Goal: Task Accomplishment & Management: Manage account settings

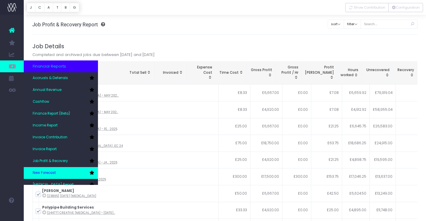
click at [59, 169] on link "New Forecast" at bounding box center [61, 173] width 74 height 12
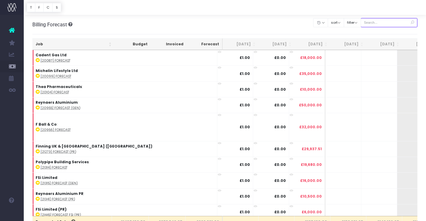
click at [379, 21] on input "text" at bounding box center [388, 22] width 57 height 9
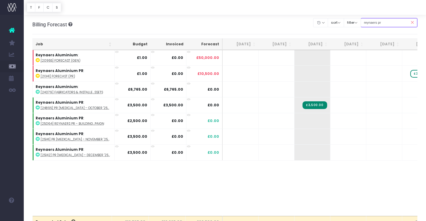
type input "reynaers pr"
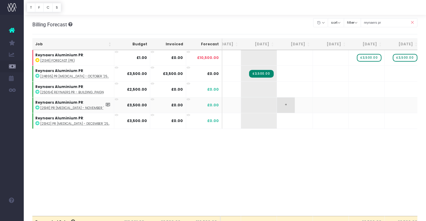
click at [286, 104] on span "+" at bounding box center [286, 105] width 18 height 15
click at [302, 106] on input "3500" at bounding box center [295, 106] width 30 height 12
click at [302, 150] on body "Oh my... this is bad. wayahead wasn't able to load this page. Please contact su…" at bounding box center [213, 110] width 426 height 221
click at [320, 121] on span "+" at bounding box center [322, 120] width 18 height 15
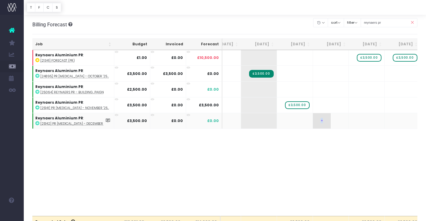
click at [320, 121] on span "+" at bounding box center [322, 120] width 18 height 15
click at [369, 166] on body "Oh my... this is bad. wayahead wasn't able to load this page. Please contact su…" at bounding box center [213, 110] width 426 height 221
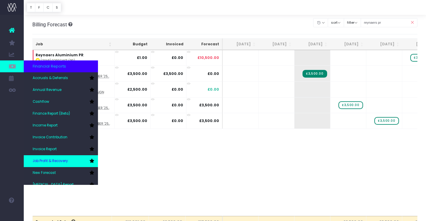
click at [58, 159] on span "Job Profit & Recovery" at bounding box center [50, 161] width 35 height 5
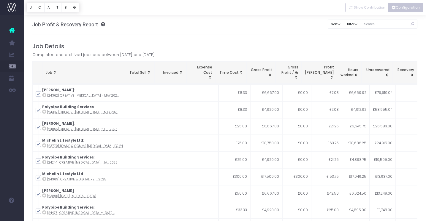
click at [399, 7] on button "Configuration" at bounding box center [405, 7] width 35 height 9
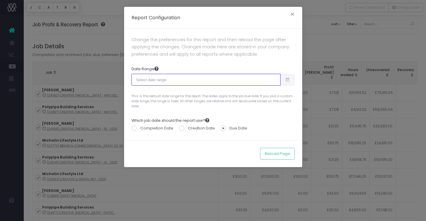
click at [247, 82] on input "text" at bounding box center [205, 80] width 149 height 12
type input "[DATE]"
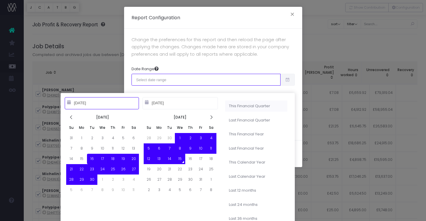
type input "[DATE]"
type input "12-31-2025"
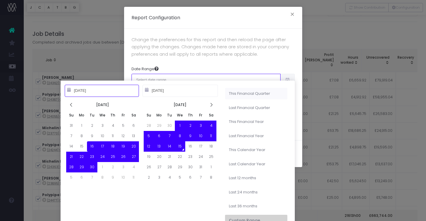
scroll to position [22, 0]
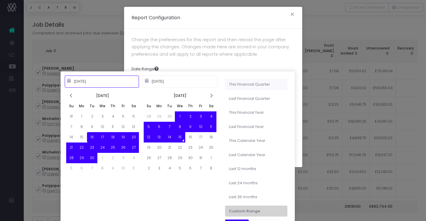
type input "07-01-2025"
type input "09-30-2025"
type input "09-16-2025"
type input "10-15-2025"
type input "10-01-2025"
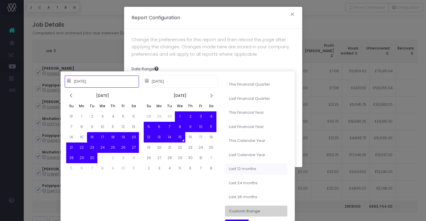
type input "09-30-2026"
type input "10-01-2024"
type input "09-30-2025"
type input "01-01-2025"
type input "12-31-2025"
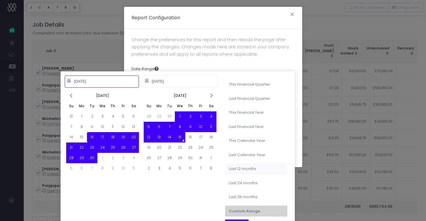
type input "01-01-2024"
type input "12-31-2024"
type input "09-16-2025"
type input "10-15-2025"
type input "10-15-2024"
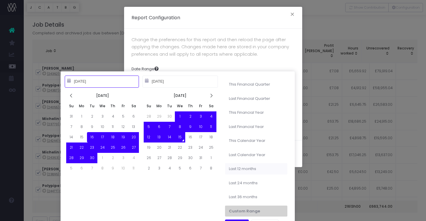
type input "10-14-2025"
type input "09-16-2025"
type input "10-15-2025"
type input "10-15-2023"
type input "10-14-2025"
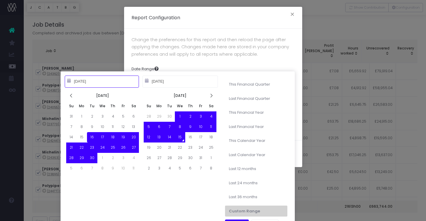
type input "09-16-2025"
type input "10-15-2025"
type input "10-15-2024"
type input "10-14-2025"
type input "09-16-2025"
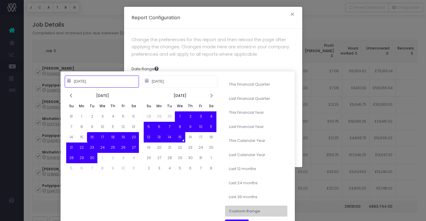
type input "10-15-2025"
type input "10-15-2023"
type input "10-14-2025"
type input "09-16-2025"
type input "10-15-2025"
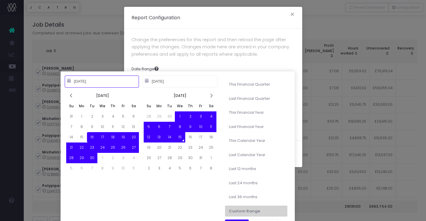
type input "10-15-2022"
type input "10-14-2025"
type input "09-16-2025"
type input "10-15-2025"
type input "10-15-2023"
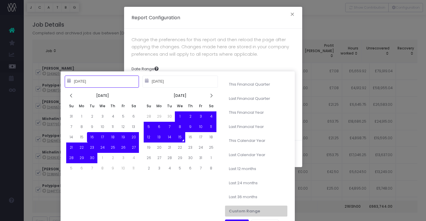
type input "10-14-2025"
type input "09-16-2025"
type input "10-15-2025"
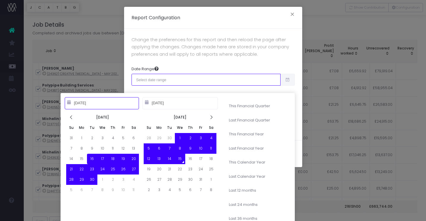
type input "10-15-2023"
type input "10-14-2025"
type input "10-15-2024"
type input "10-14-2025"
type input "09-16-2025"
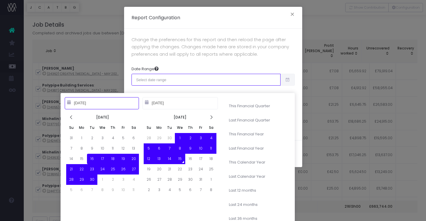
type input "10-15-2025"
type input "01-01-2024"
type input "12-31-2024"
type input "09-16-2025"
type input "10-15-2025"
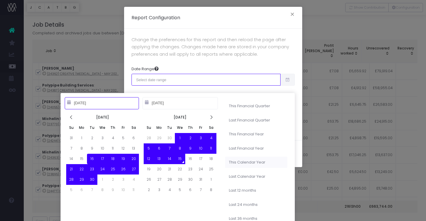
type input "01-01-2025"
type input "12-31-2025"
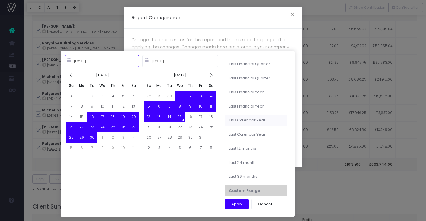
type input "09-16-2025"
type input "10-15-2025"
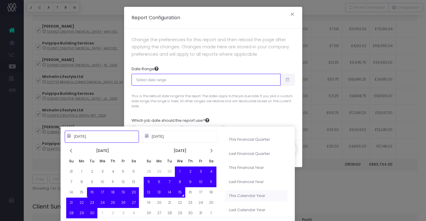
type input "01-01-2025"
type input "12-31-2025"
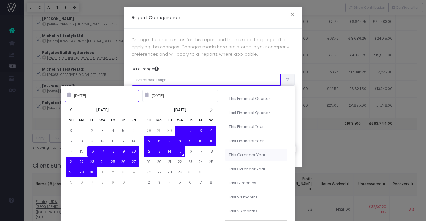
scroll to position [104, 0]
type input "09-16-2025"
type input "10-15-2025"
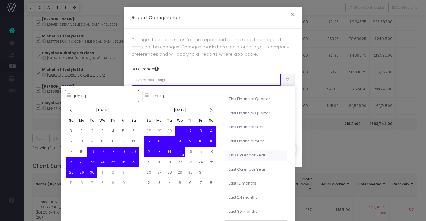
type input "01-01-2025"
type input "12-31-2025"
type input "09-16-2025"
type input "10-15-2025"
type input "01-01-2024"
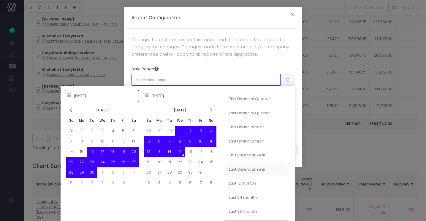
type input "12-31-2024"
type input "09-16-2025"
type input "10-15-2025"
type input "10-15-2024"
type input "10-14-2025"
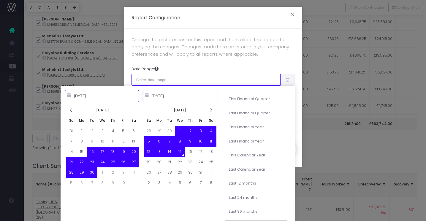
type input "09-16-2025"
type input "10-15-2025"
type input "10-15-2024"
type input "10-14-2025"
click at [247, 183] on li "Last 12 months" at bounding box center [256, 183] width 62 height 11
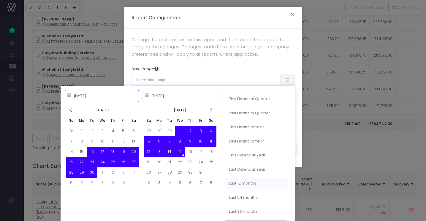
type input "Oct 15th 2024 – Oct 14th 2025"
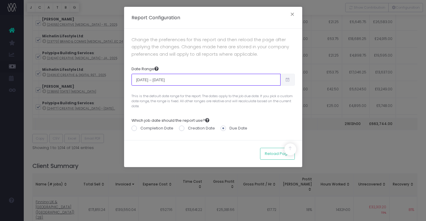
click at [277, 83] on input "Oct 15th 2024 – Oct 14th 2025" at bounding box center [205, 80] width 149 height 12
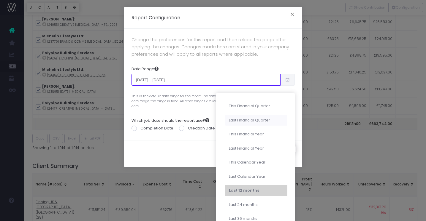
type input "10-01-2025"
type input "12-31-2025"
type input "07-01-2025"
type input "09-30-2025"
type input "10-01-2024"
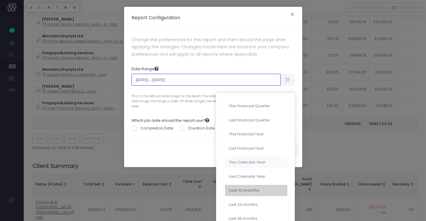
type input "09-30-2025"
type input "10-15-2024"
type input "10-14-2025"
type input "01-01-2025"
type input "12-31-2025"
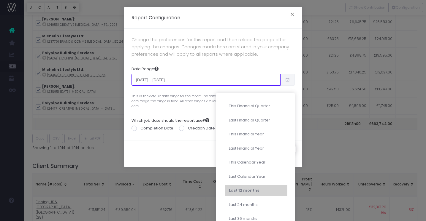
type input "10-15-2024"
type input "10-14-2025"
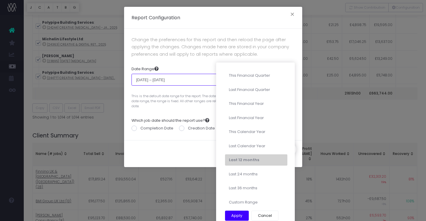
scroll to position [141, 0]
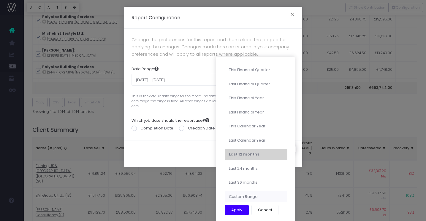
click at [251, 197] on li "Custom Range" at bounding box center [256, 196] width 62 height 11
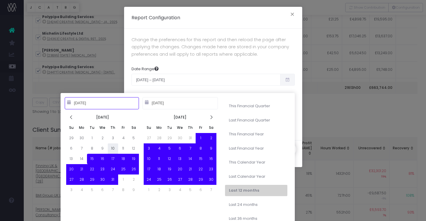
type input "01-01-2024"
type input "12-31-2024"
type input "11-22-2024"
type input "10-14-2025"
type input "10-01-2024"
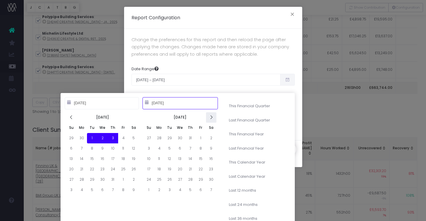
click at [210, 119] on icon at bounding box center [210, 117] width 5 height 5
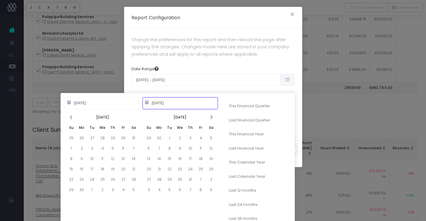
click at [210, 119] on icon at bounding box center [210, 117] width 5 height 5
type input "09-13-2025"
type input "01-01-2025"
type input "12-31-2025"
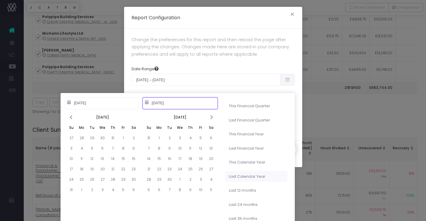
type input "01-01-2024"
type input "12-31-2024"
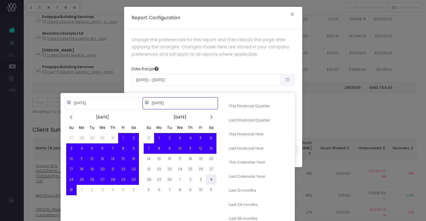
type input "10-01-2024"
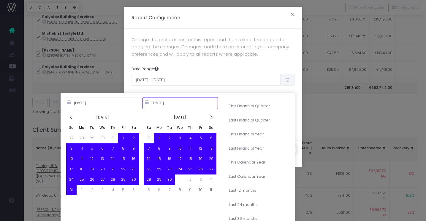
type input "09-30-2025"
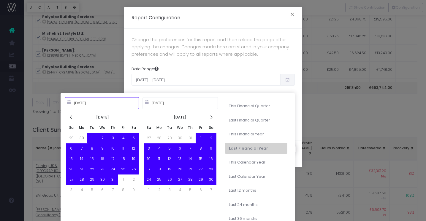
type input "10-01-2024"
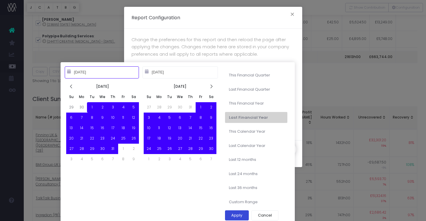
click at [242, 217] on button "Apply" at bounding box center [237, 216] width 24 height 10
type input "Oct 1st 2024 – Sep 30th 2025"
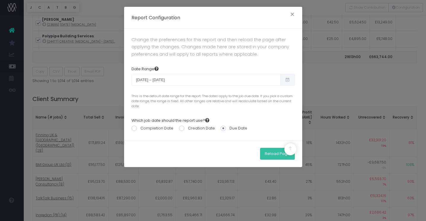
click at [265, 153] on button "Reload Page" at bounding box center [277, 154] width 35 height 12
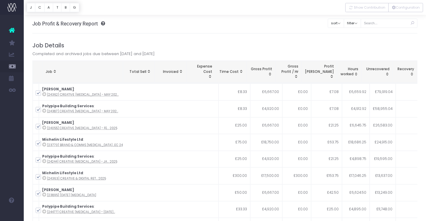
scroll to position [1, 0]
click at [39, 8] on button "C" at bounding box center [39, 7] width 9 height 9
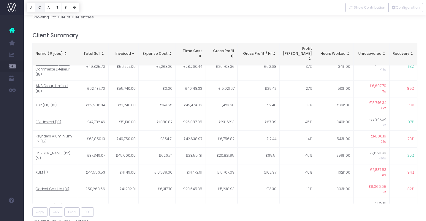
scroll to position [234, 0]
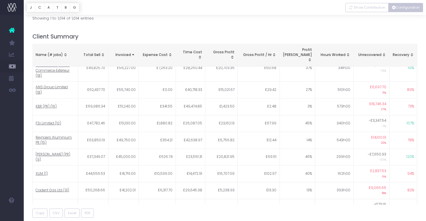
click at [407, 9] on button "Configuration" at bounding box center [405, 7] width 35 height 9
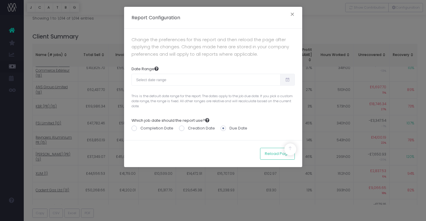
click at [288, 80] on icon at bounding box center [287, 80] width 5 height 0
type input "09-16-2025"
type input "10-15-2025"
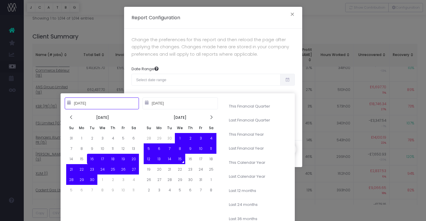
type input "10-01-2025"
type input "12-31-2025"
type input "07-01-2025"
type input "09-30-2025"
type input "10-01-2025"
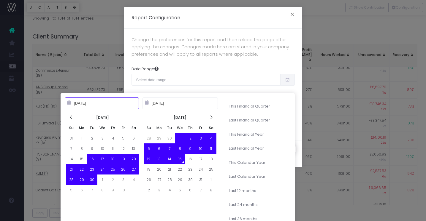
type input "09-30-2026"
type input "09-16-2025"
type input "10-15-2025"
type input "01-01-2025"
type input "12-31-2025"
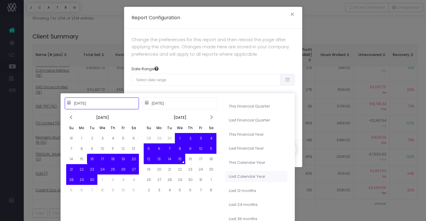
type input "01-01-2024"
type input "12-31-2024"
type input "09-16-2025"
type input "10-15-2025"
type input "10-15-2024"
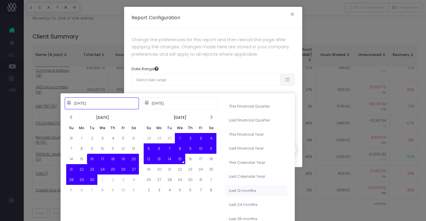
type input "10-14-2025"
type input "09-16-2025"
type input "10-15-2025"
type input "10-15-2023"
type input "10-14-2025"
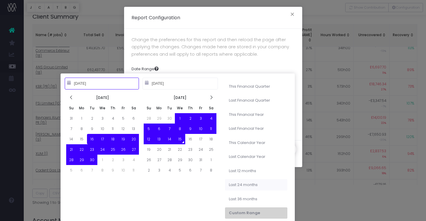
scroll to position [254, 0]
type input "10-15-2023"
type input "10-14-2025"
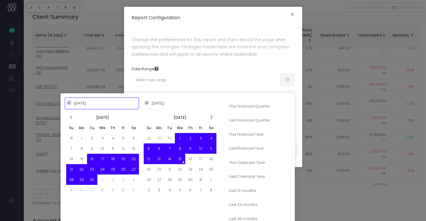
type input "09-16-2025"
type input "10-15-2025"
type input "10-15-2022"
type input "10-14-2025"
click at [239, 217] on li "Last 36 months" at bounding box center [256, 219] width 62 height 11
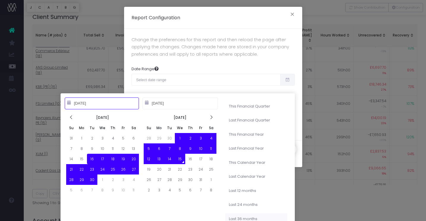
type input "Oct 15th 2022 – Oct 14th 2025"
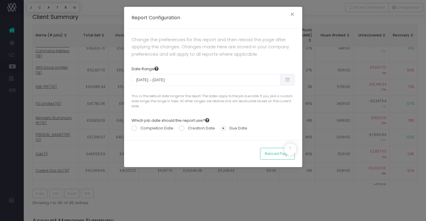
click at [289, 80] on icon at bounding box center [287, 80] width 5 height 0
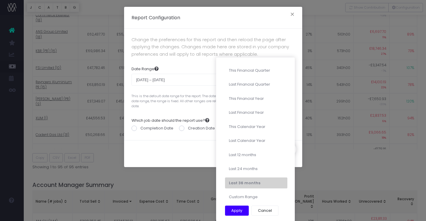
scroll to position [295, 0]
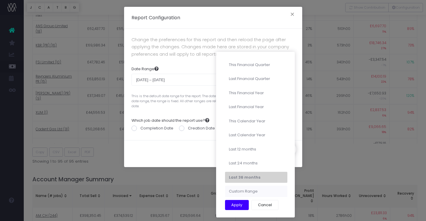
click at [238, 190] on li "Custom Range" at bounding box center [256, 191] width 62 height 11
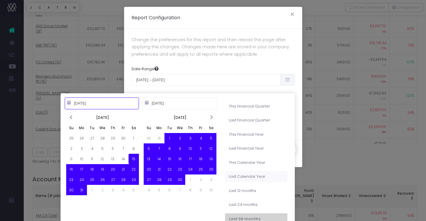
type input "01-01-2024"
type input "12-31-2024"
type input "10-15-2022"
type input "10-14-2025"
type input "10-01-2022"
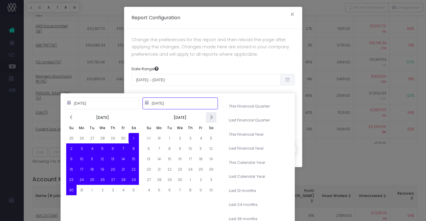
click at [211, 116] on icon at bounding box center [210, 117] width 5 height 5
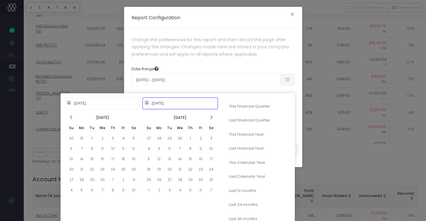
click at [211, 116] on icon at bounding box center [210, 117] width 5 height 5
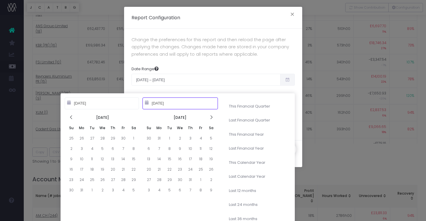
click at [211, 116] on icon at bounding box center [210, 117] width 5 height 5
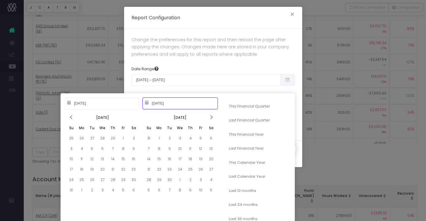
click at [211, 116] on icon at bounding box center [210, 117] width 5 height 5
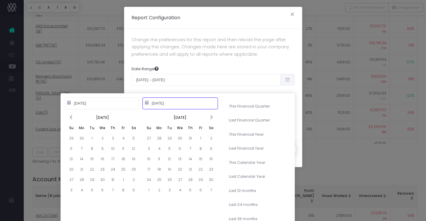
click at [211, 116] on icon at bounding box center [210, 117] width 5 height 5
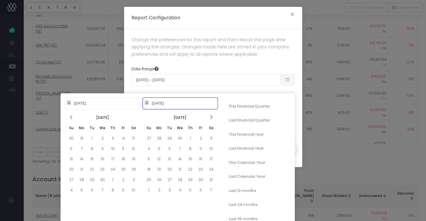
click at [211, 116] on icon at bounding box center [210, 117] width 5 height 5
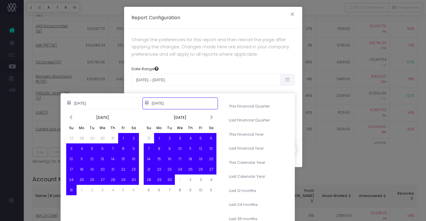
type input "09-30-2025"
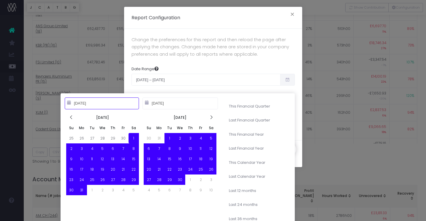
type input "10-01-2022"
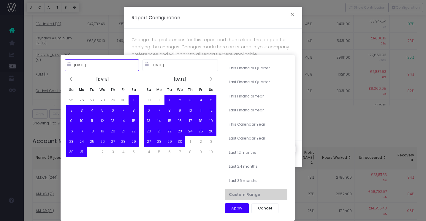
scroll to position [334, 0]
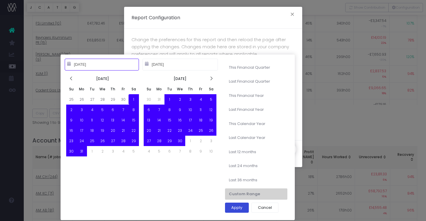
click at [232, 209] on button "Apply" at bounding box center [237, 208] width 24 height 10
type input "Oct 1st 2022 – Sep 30th 2025"
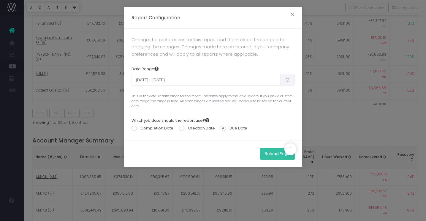
click at [271, 154] on button "Reload Page" at bounding box center [277, 154] width 35 height 12
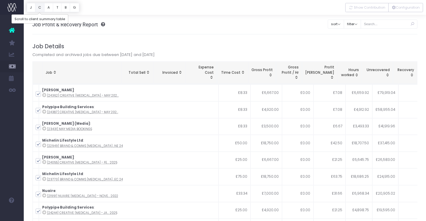
click at [42, 8] on button "C" at bounding box center [39, 7] width 9 height 9
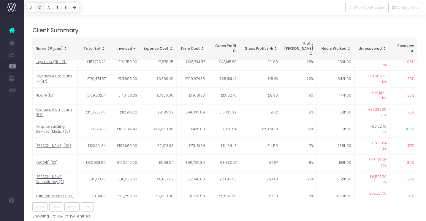
scroll to position [201, 0]
click at [400, 6] on button "Configuration" at bounding box center [405, 7] width 35 height 9
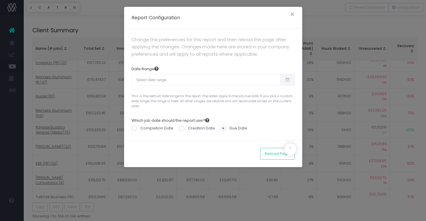
click at [289, 79] on span at bounding box center [287, 80] width 15 height 12
type input "09-16-2025"
type input "10-15-2025"
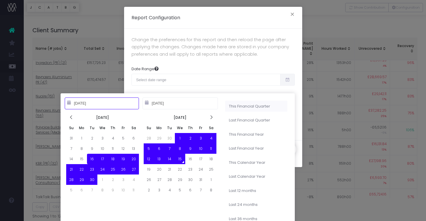
type input "10-01-2025"
type input "12-31-2025"
type input "09-16-2025"
type input "10-15-2025"
type input "07-01-2025"
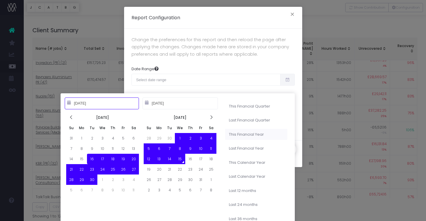
type input "09-30-2025"
type input "10-01-2025"
type input "09-30-2026"
type input "10-01-2024"
type input "09-30-2025"
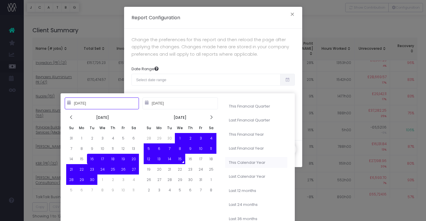
type input "09-16-2025"
type input "10-15-2025"
type input "01-01-2025"
type input "12-31-2025"
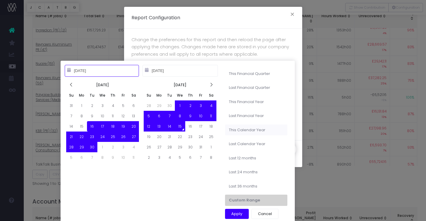
scroll to position [273, 0]
type input "10-15-2023"
type input "10-14-2025"
type input "09-16-2025"
type input "10-15-2025"
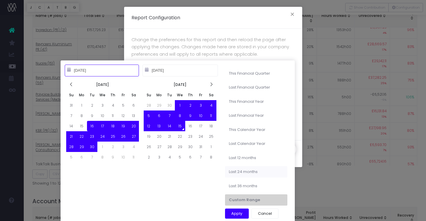
type input "10-15-2023"
type input "10-14-2025"
type input "09-16-2025"
type input "10-15-2025"
type input "10-15-2022"
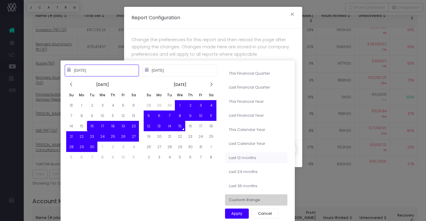
type input "10-14-2025"
type input "09-16-2025"
type input "10-15-2025"
type input "10-15-2024"
type input "10-14-2025"
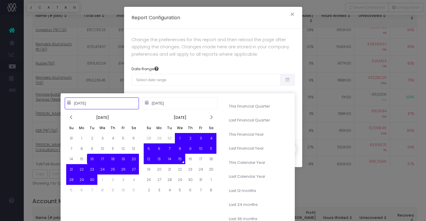
type input "09-16-2025"
type input "10-15-2025"
type input "10-15-2024"
type input "10-14-2025"
type input "09-16-2025"
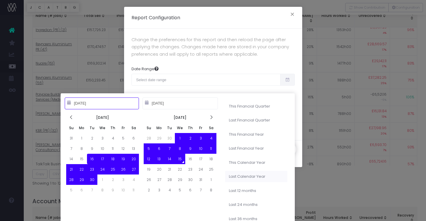
type input "10-15-2025"
type input "01-01-2024"
type input "12-31-2024"
type input "09-16-2025"
type input "10-15-2025"
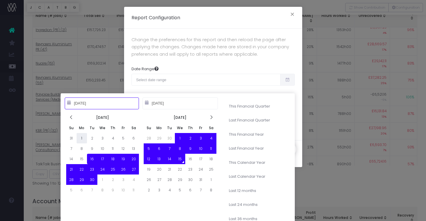
type input "09-01-2025"
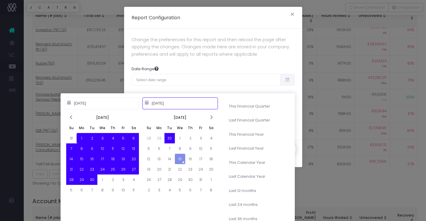
type input "09-30-2025"
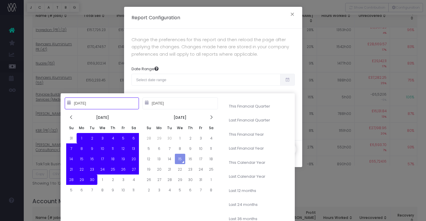
type input "09-01-2025"
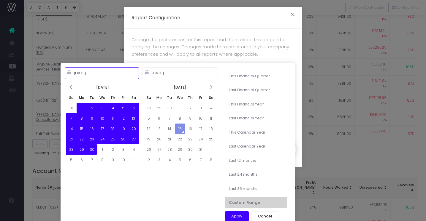
scroll to position [304, 0]
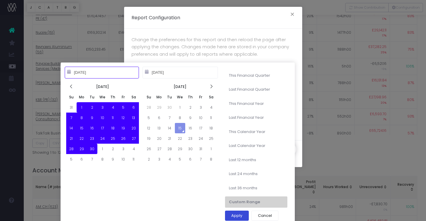
click at [233, 217] on button "Apply" at bounding box center [237, 216] width 24 height 10
type input "Sep 1st 2025 – Sep 30th 2025"
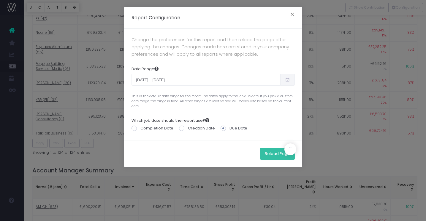
click at [266, 155] on button "Reload Page" at bounding box center [277, 154] width 35 height 12
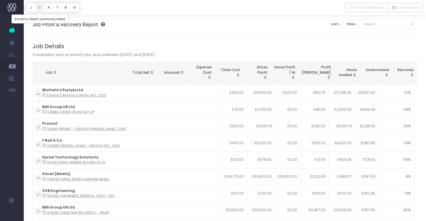
click at [40, 8] on button "C" at bounding box center [39, 7] width 9 height 9
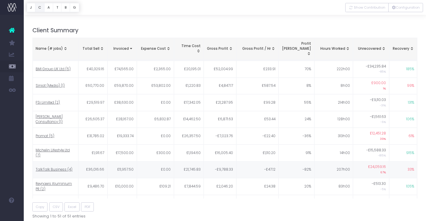
scroll to position [16, 0]
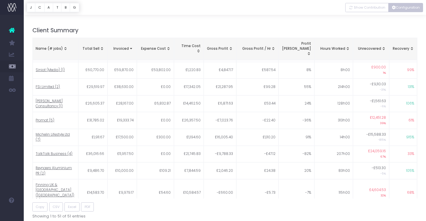
click at [406, 6] on button "Configuration" at bounding box center [405, 7] width 35 height 9
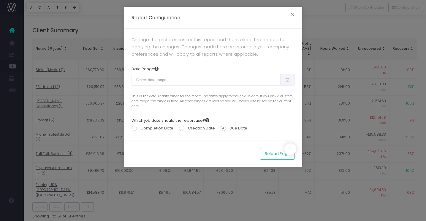
click at [288, 80] on icon at bounding box center [287, 80] width 5 height 0
type input "[DATE]"
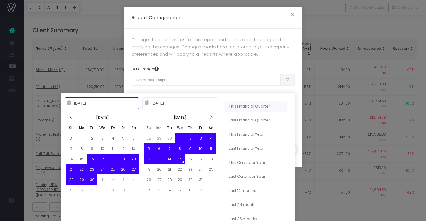
type input "[DATE]"
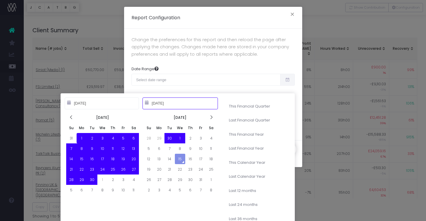
type input "[DATE]"
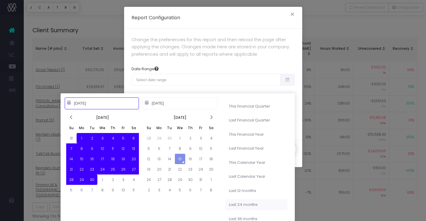
type input "[DATE]"
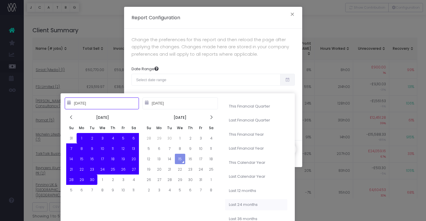
type input "[DATE]"
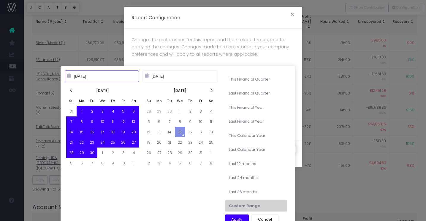
scroll to position [278, 0]
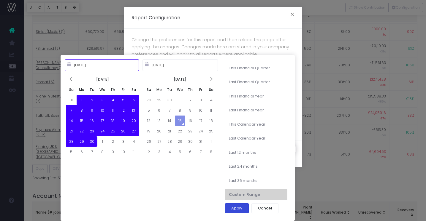
click at [233, 205] on button "Apply" at bounding box center [237, 208] width 24 height 10
type input "[DATE] – [DATE]"
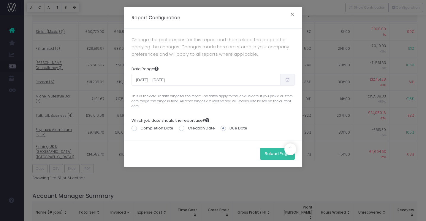
click at [268, 155] on button "Reload Page" at bounding box center [277, 154] width 35 height 12
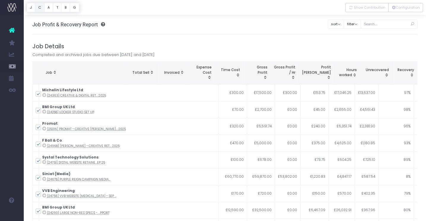
click at [40, 8] on button "C" at bounding box center [39, 7] width 9 height 9
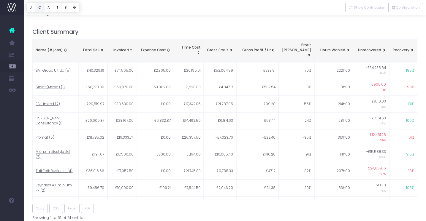
scroll to position [240, 0]
